Goal: Task Accomplishment & Management: Manage account settings

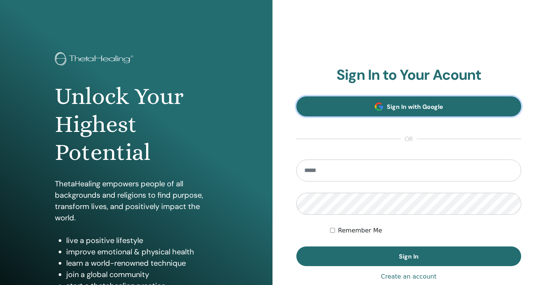
click at [388, 110] on link "Sign In with Google" at bounding box center [408, 106] width 225 height 20
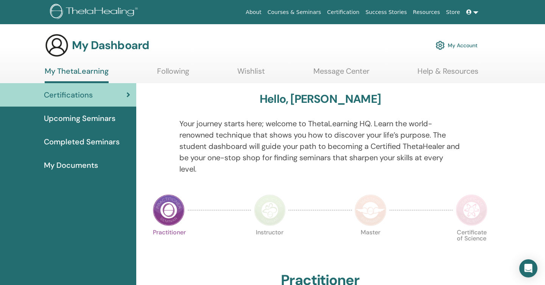
click at [129, 45] on h3 "My Dashboard" at bounding box center [110, 46] width 77 height 14
click at [470, 42] on link "My Account" at bounding box center [456, 45] width 42 height 17
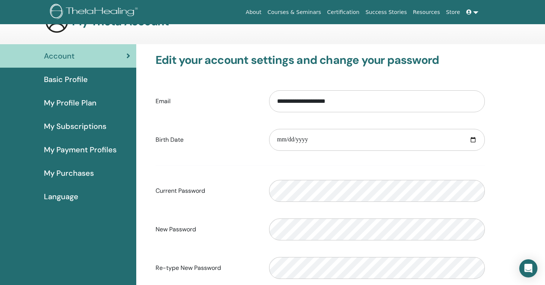
scroll to position [24, 0]
click at [105, 75] on div "Basic Profile" at bounding box center [68, 78] width 124 height 11
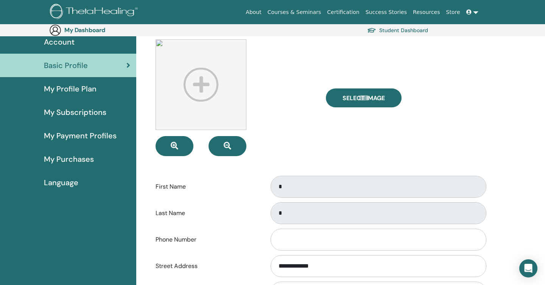
scroll to position [76, 0]
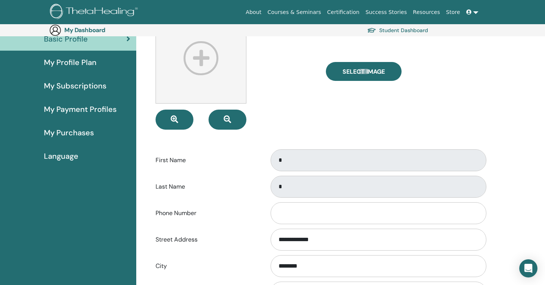
click at [245, 159] on div "First Name *" at bounding box center [320, 160] width 340 height 25
click at [269, 160] on div "*" at bounding box center [376, 160] width 227 height 25
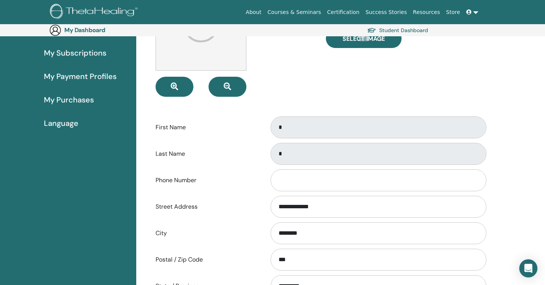
scroll to position [119, 0]
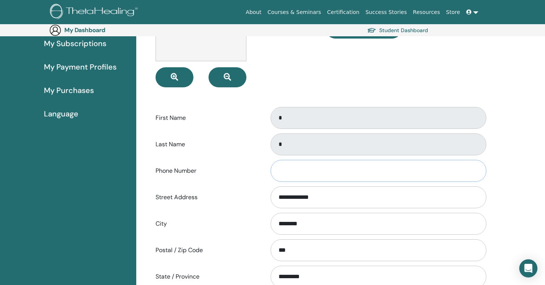
click at [343, 165] on input "Phone Number" at bounding box center [378, 171] width 216 height 22
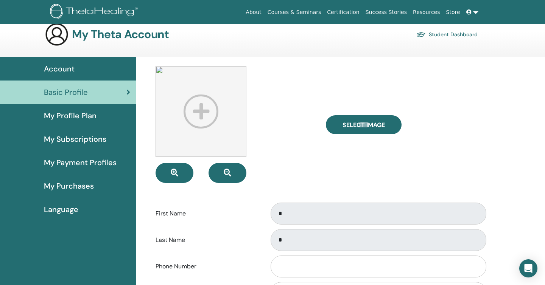
scroll to position [6, 0]
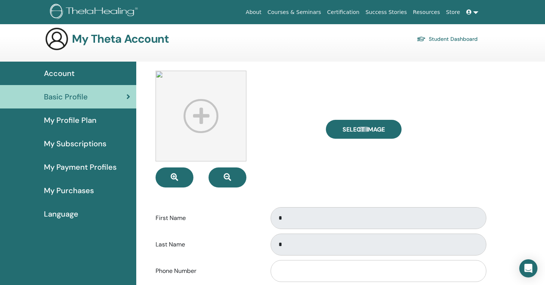
click at [95, 163] on span "My Payment Profiles" at bounding box center [80, 166] width 73 height 11
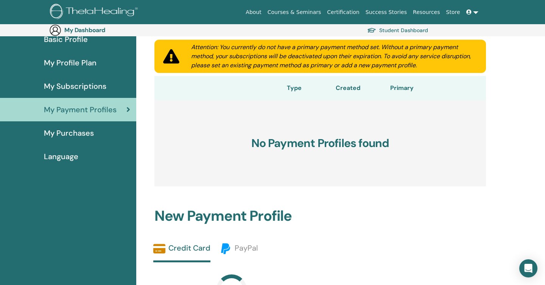
scroll to position [78, 0]
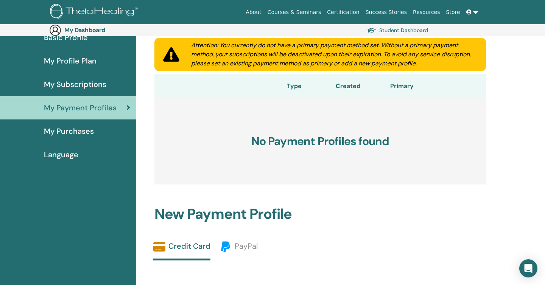
click at [94, 89] on span "My Subscriptions" at bounding box center [75, 84] width 62 height 11
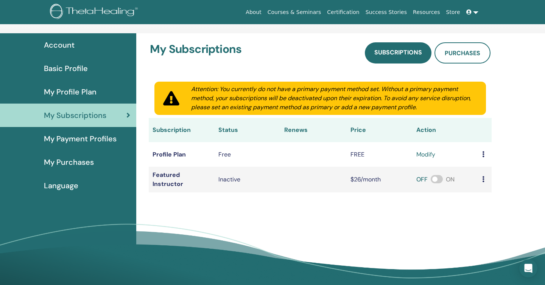
scroll to position [36, 0]
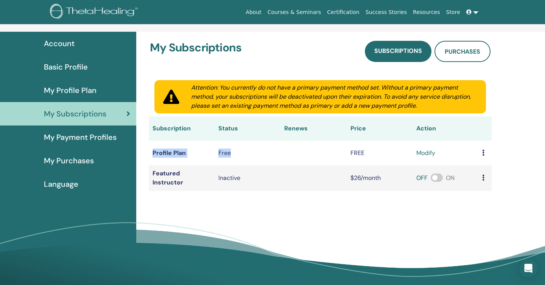
drag, startPoint x: 150, startPoint y: 154, endPoint x: 254, endPoint y: 151, distance: 104.1
click at [254, 151] on tr "Profile Plan Free FREE modify" at bounding box center [320, 153] width 343 height 25
click at [254, 151] on div "Free" at bounding box center [247, 153] width 58 height 9
click at [85, 86] on span "My Profile Plan" at bounding box center [70, 90] width 53 height 11
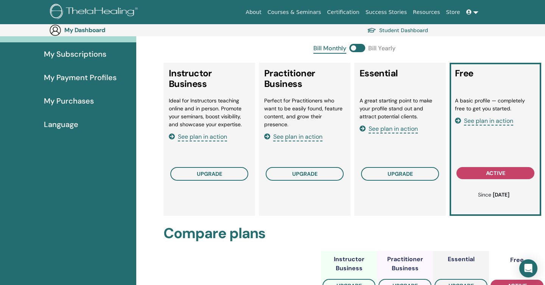
scroll to position [109, 0]
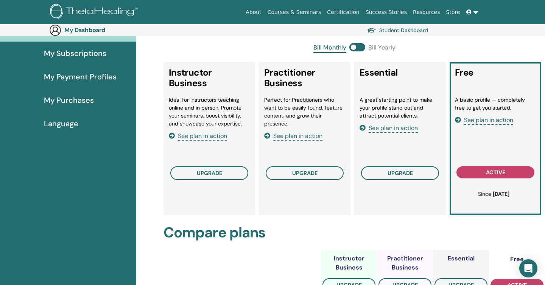
click at [486, 118] on span "See plan in action" at bounding box center [488, 120] width 49 height 9
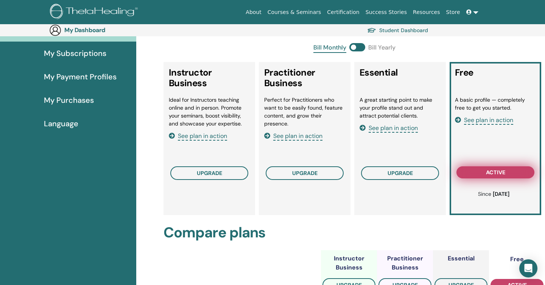
click at [497, 174] on span "active" at bounding box center [495, 172] width 19 height 6
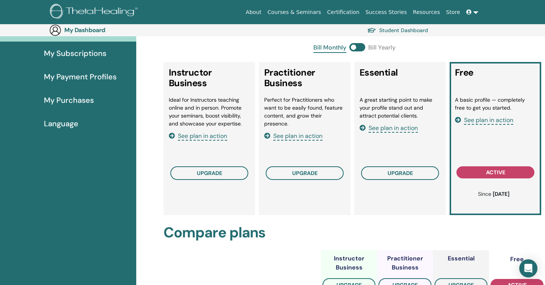
click at [69, 55] on span "My Subscriptions" at bounding box center [75, 53] width 62 height 11
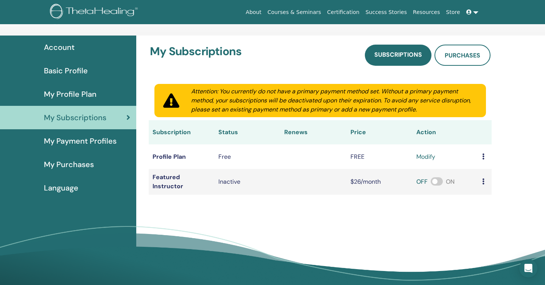
scroll to position [42, 0]
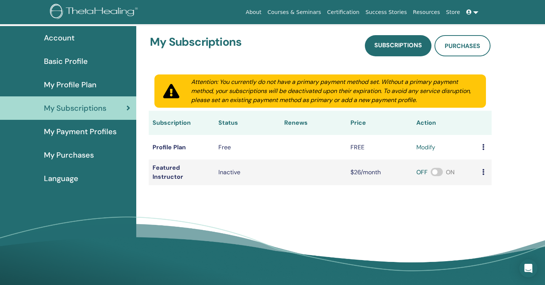
click at [61, 82] on span "My Profile Plan" at bounding box center [70, 84] width 53 height 11
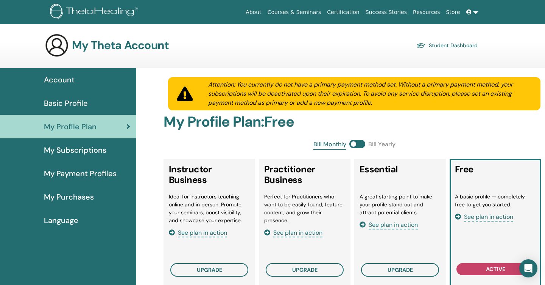
click at [80, 85] on div "Account" at bounding box center [68, 79] width 124 height 11
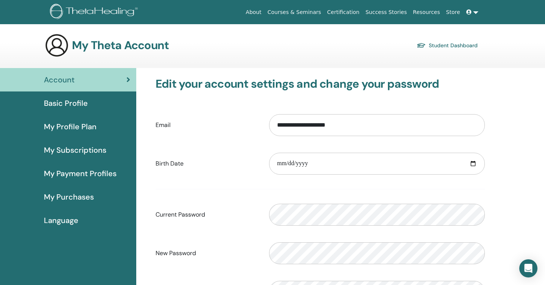
click at [468, 44] on link "Student Dashboard" at bounding box center [446, 45] width 61 height 11
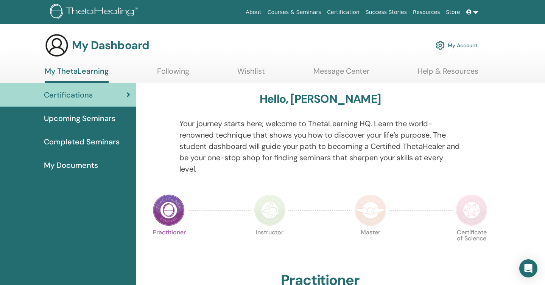
click at [77, 165] on span "My Documents" at bounding box center [71, 165] width 54 height 11
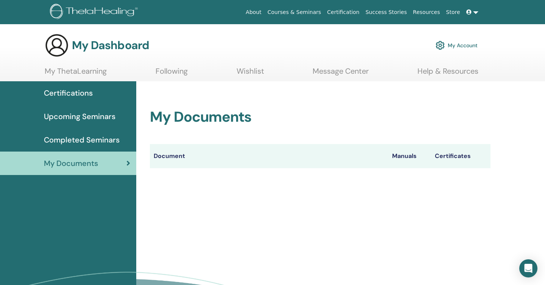
click at [405, 159] on th "Manuals" at bounding box center [409, 156] width 43 height 24
click at [405, 156] on th "Manuals" at bounding box center [409, 156] width 43 height 24
click at [439, 156] on th "Certificates" at bounding box center [461, 156] width 60 height 24
click at [172, 158] on th "Document" at bounding box center [269, 156] width 238 height 24
click at [117, 148] on link "Completed Seminars" at bounding box center [68, 139] width 136 height 23
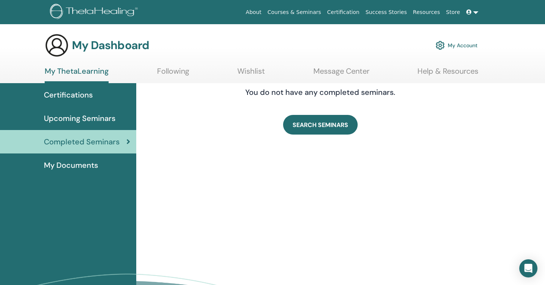
click at [98, 124] on span "Upcoming Seminars" at bounding box center [79, 118] width 71 height 11
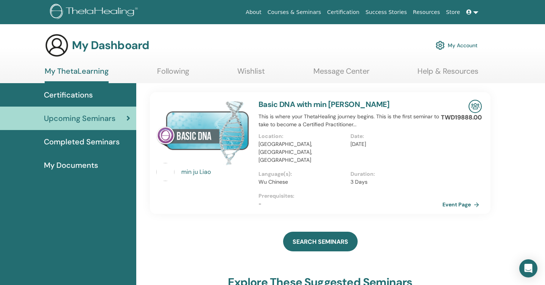
click at [75, 85] on link "Certifications" at bounding box center [68, 94] width 136 height 23
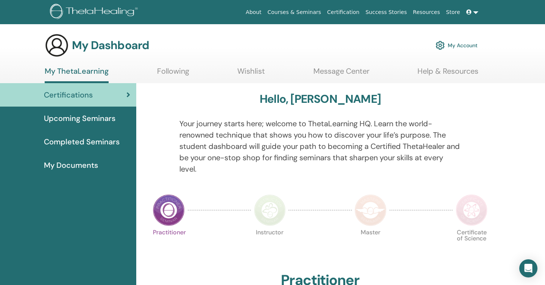
click at [463, 44] on link "My Account" at bounding box center [456, 45] width 42 height 17
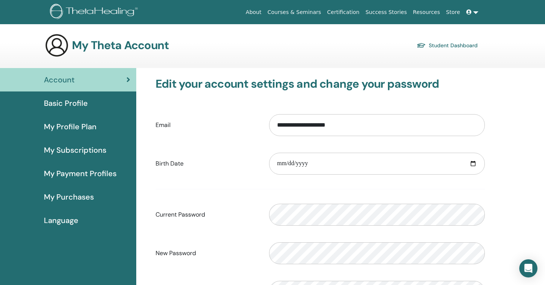
click at [84, 106] on span "Basic Profile" at bounding box center [66, 103] width 44 height 11
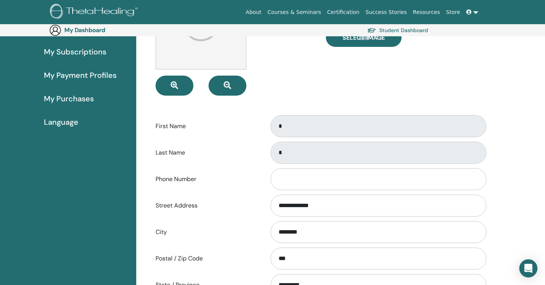
scroll to position [111, 0]
click at [300, 169] on input "Phone Number" at bounding box center [378, 179] width 216 height 22
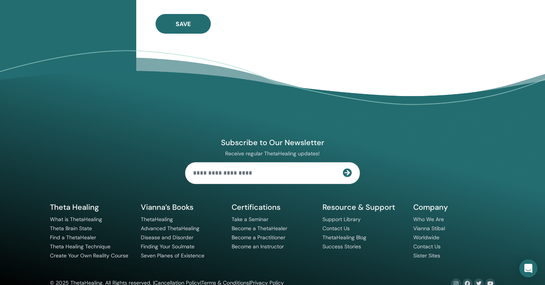
scroll to position [522, 0]
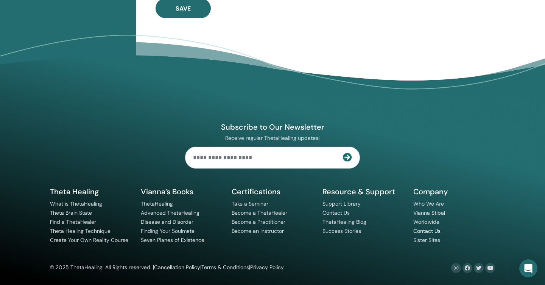
click at [433, 232] on link "Contact Us" at bounding box center [426, 231] width 27 height 7
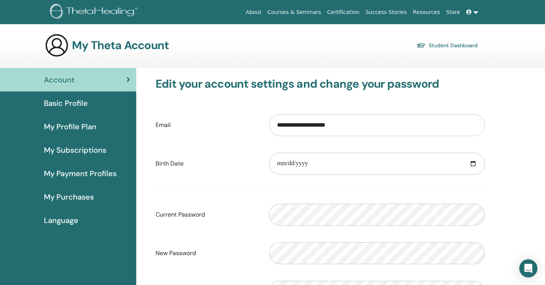
click at [89, 100] on div "Basic Profile" at bounding box center [68, 103] width 124 height 11
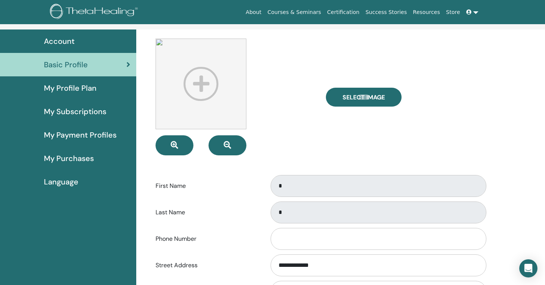
scroll to position [43, 0]
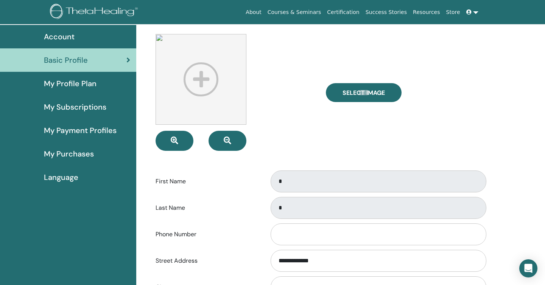
click at [109, 82] on div "My Profile Plan" at bounding box center [68, 83] width 124 height 11
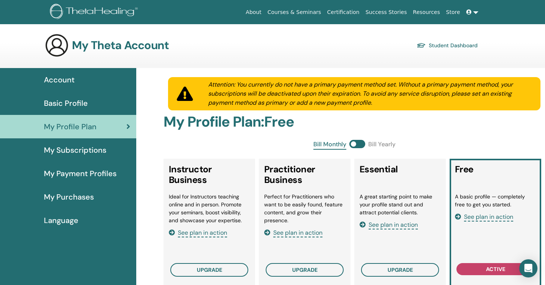
click at [101, 105] on div "Basic Profile" at bounding box center [68, 103] width 124 height 11
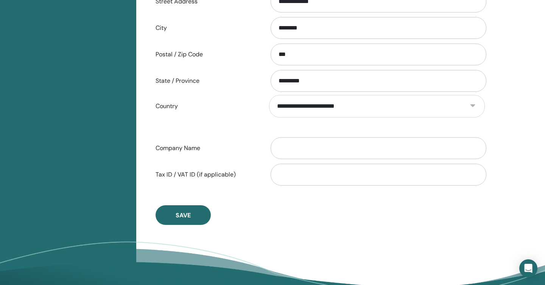
scroll to position [349, 0]
